Goal: Navigation & Orientation: Find specific page/section

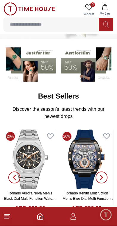
scroll to position [38, 0]
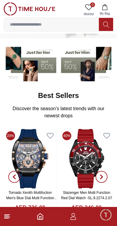
click at [7, 219] on icon at bounding box center [7, 216] width 7 height 7
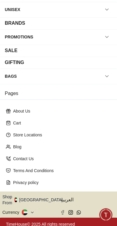
scroll to position [0, 0]
click at [13, 125] on div "Cart" at bounding box center [59, 123] width 110 height 11
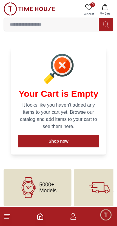
click at [4, 223] on footer at bounding box center [58, 216] width 117 height 19
click at [9, 220] on icon at bounding box center [7, 216] width 7 height 7
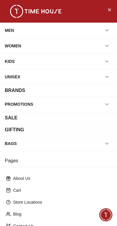
click at [105, 216] on span "Minimize live chat window" at bounding box center [105, 214] width 17 height 17
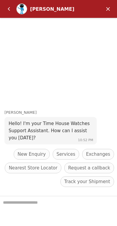
click at [78, 183] on span "Track your Shipment" at bounding box center [87, 181] width 46 height 7
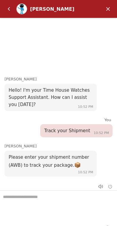
click at [9, 12] on em "Back" at bounding box center [9, 9] width 12 height 12
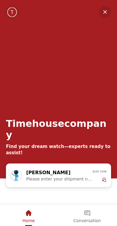
click at [106, 17] on em "Minimize" at bounding box center [105, 12] width 12 height 12
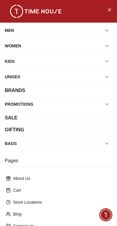
click at [109, 13] on button "Close Menu" at bounding box center [110, 10] width 10 height 10
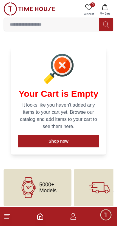
click at [10, 220] on icon at bounding box center [7, 216] width 7 height 7
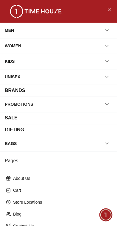
click at [11, 7] on img at bounding box center [36, 11] width 60 height 13
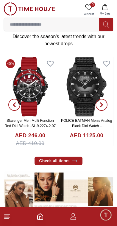
scroll to position [109, 0]
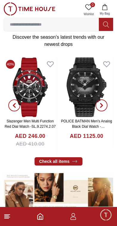
click at [37, 220] on icon "Home" at bounding box center [40, 216] width 7 height 7
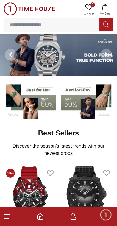
click at [10, 217] on icon at bounding box center [7, 216] width 7 height 7
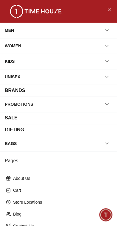
click at [108, 9] on icon "Close Menu" at bounding box center [109, 9] width 3 height 3
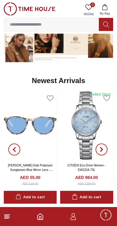
scroll to position [260, 0]
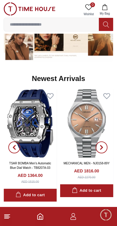
click at [75, 217] on icon "button" at bounding box center [73, 216] width 7 height 7
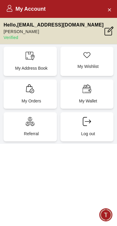
click at [24, 92] on div "My Orders" at bounding box center [30, 94] width 53 height 29
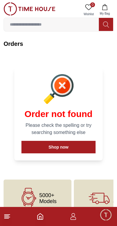
click at [8, 220] on icon at bounding box center [7, 216] width 7 height 7
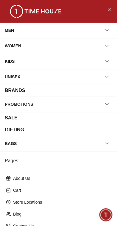
click at [31, 104] on div "PROMOTIONS" at bounding box center [19, 104] width 29 height 11
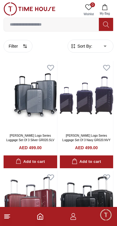
click at [6, 219] on icon at bounding box center [7, 216] width 7 height 7
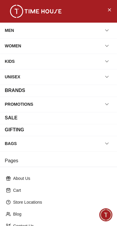
click at [106, 10] on button "Close Menu" at bounding box center [110, 10] width 10 height 10
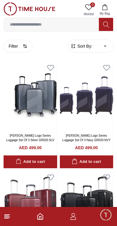
click at [6, 217] on line at bounding box center [6, 217] width 5 height 0
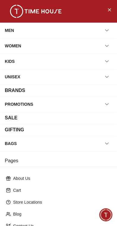
click at [109, 10] on icon "Close Menu" at bounding box center [109, 9] width 5 height 7
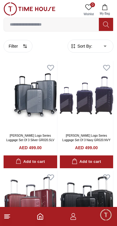
click at [41, 220] on icon "Home" at bounding box center [40, 217] width 5 height 6
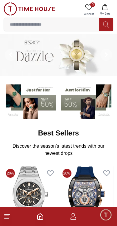
click at [71, 220] on icon "button" at bounding box center [74, 218] width 6 height 3
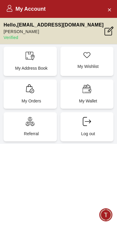
click at [21, 126] on div "Referral" at bounding box center [30, 126] width 53 height 29
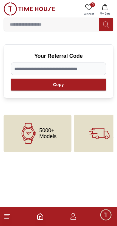
click at [5, 225] on footer at bounding box center [58, 216] width 117 height 19
click at [106, 216] on span "Minimize live chat window" at bounding box center [105, 214] width 17 height 17
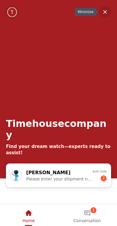
click at [104, 12] on em "Minimize" at bounding box center [105, 12] width 12 height 12
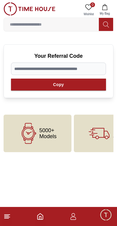
click at [8, 8] on img at bounding box center [30, 8] width 52 height 13
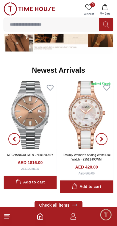
scroll to position [293, 0]
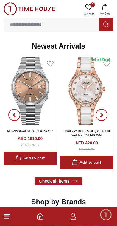
click at [9, 220] on icon at bounding box center [7, 216] width 7 height 7
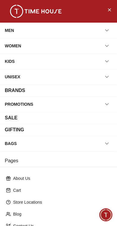
scroll to position [0, 0]
click at [108, 11] on icon "Close Menu" at bounding box center [109, 9] width 5 height 7
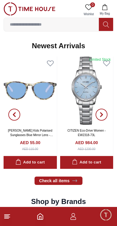
click at [10, 219] on icon at bounding box center [7, 216] width 7 height 7
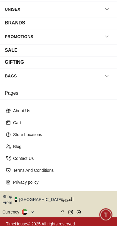
scroll to position [67, 0]
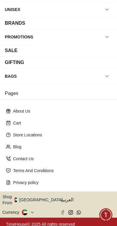
click at [12, 112] on div "About Us" at bounding box center [59, 111] width 110 height 11
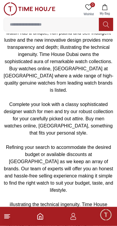
scroll to position [327, 0]
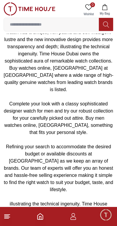
click at [10, 219] on icon at bounding box center [7, 216] width 7 height 7
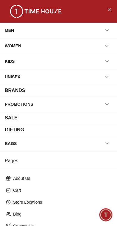
click at [8, 119] on div "SALE" at bounding box center [11, 118] width 13 height 7
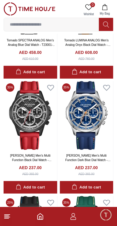
scroll to position [725, 0]
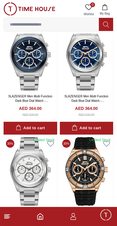
scroll to position [2855, 0]
